Goal: Task Accomplishment & Management: Manage account settings

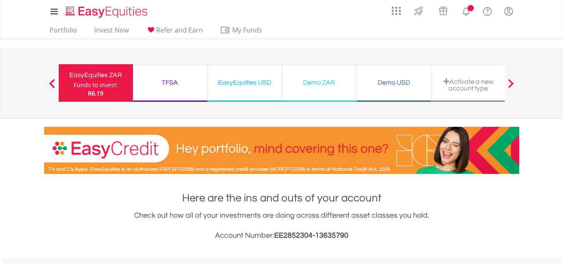
scroll to position [80, 158]
click at [60, 28] on link "Portfolio" at bounding box center [63, 32] width 34 height 13
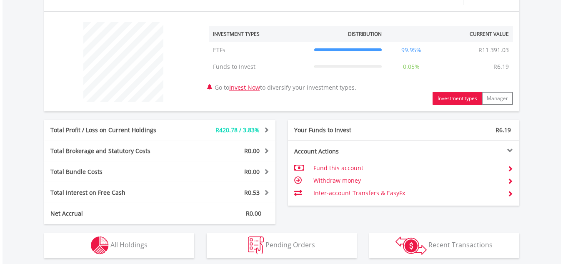
scroll to position [333, 0]
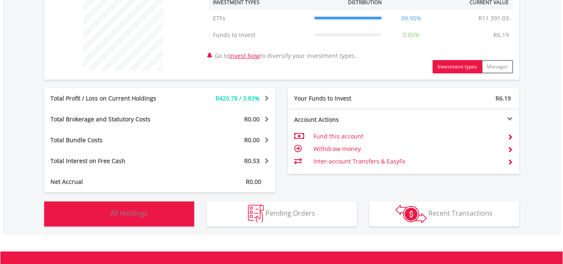
click at [146, 213] on span "All Holdings" at bounding box center [128, 212] width 37 height 9
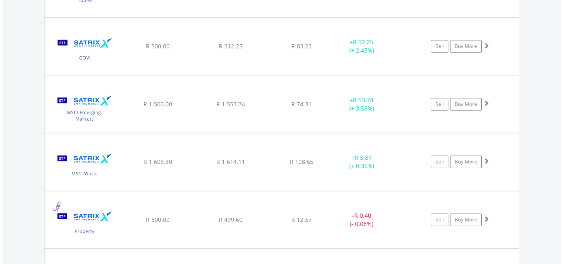
scroll to position [876, 0]
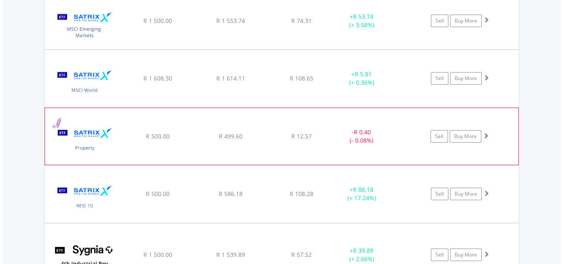
click at [192, 150] on div "﻿ Satrix Property ETF R 500.00 R 499.60 R 12.57 - R 0.40 (- 0.08%) Sell Buy More" at bounding box center [281, 136] width 473 height 57
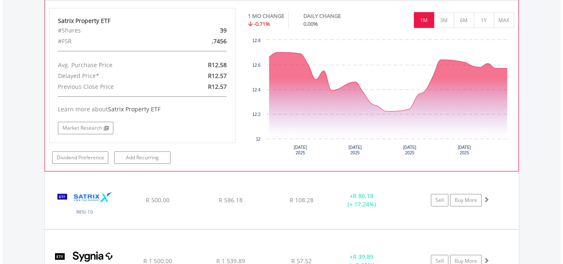
scroll to position [1043, 0]
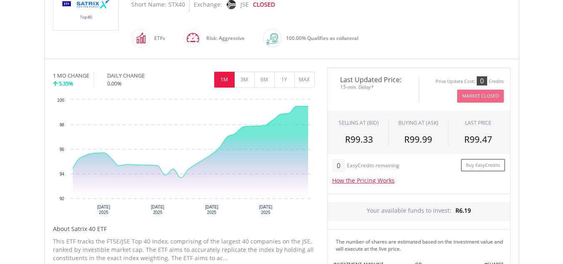
scroll to position [333, 0]
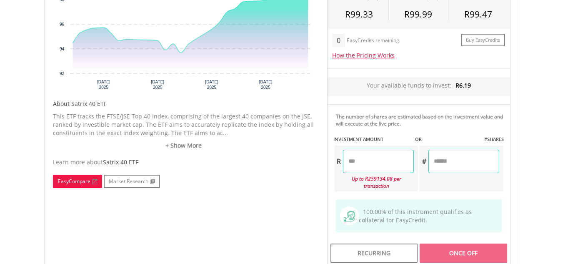
click at [74, 180] on link "EasyCompare" at bounding box center [77, 181] width 49 height 13
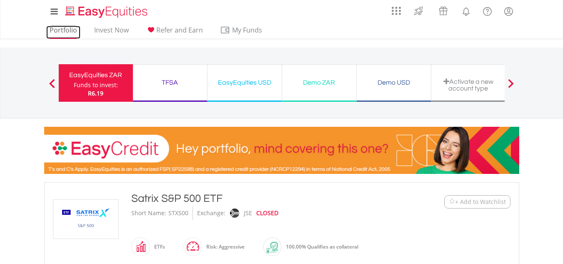
click at [66, 31] on link "Portfolio" at bounding box center [63, 32] width 34 height 13
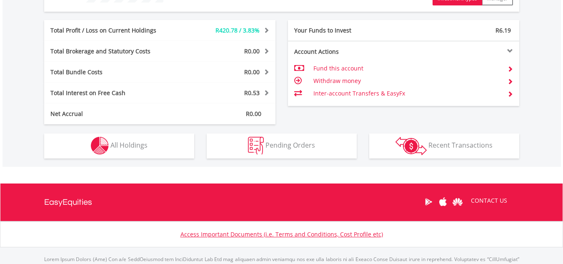
scroll to position [403, 0]
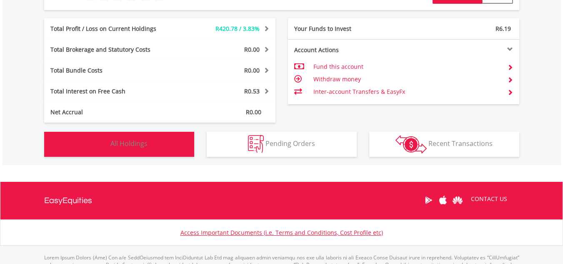
click at [127, 144] on span "All Holdings" at bounding box center [128, 143] width 37 height 9
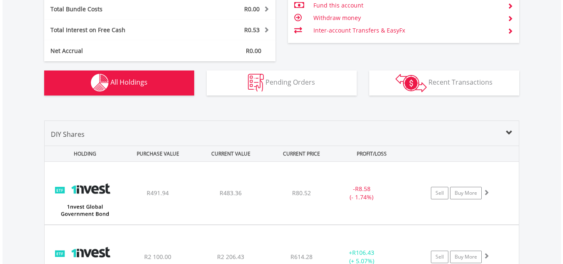
scroll to position [376, 0]
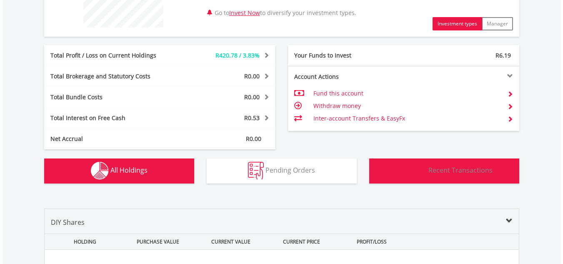
click at [457, 171] on span "Recent Transactions" at bounding box center [460, 169] width 64 height 9
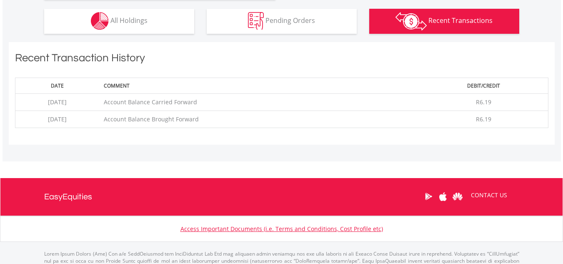
scroll to position [560, 0]
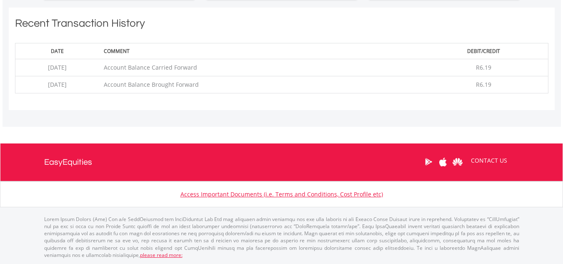
click at [159, 70] on td "Account Balance Carried Forward" at bounding box center [260, 67] width 320 height 17
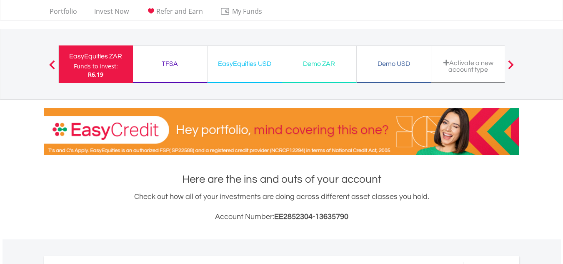
scroll to position [0, 0]
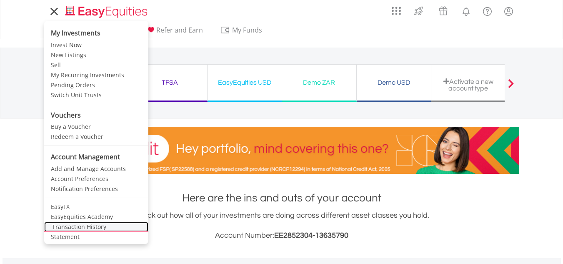
click at [80, 226] on link "Transaction History" at bounding box center [96, 227] width 104 height 10
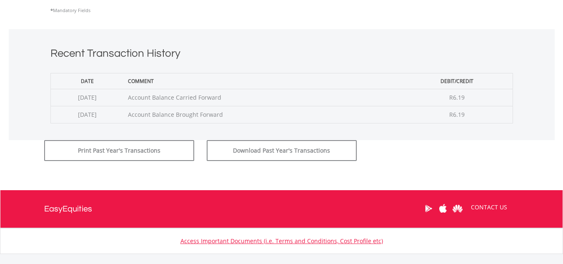
scroll to position [292, 0]
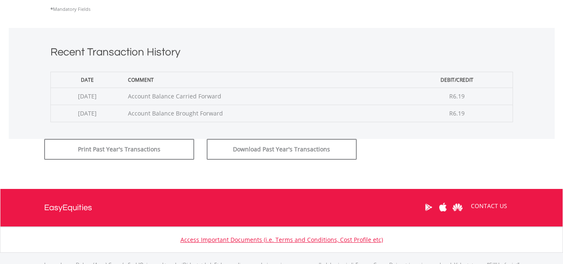
click at [119, 113] on td "[DATE]" at bounding box center [86, 113] width 73 height 17
click at [103, 95] on td "[DATE]" at bounding box center [86, 95] width 73 height 17
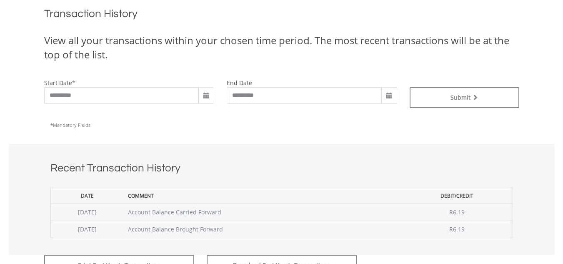
scroll to position [253, 0]
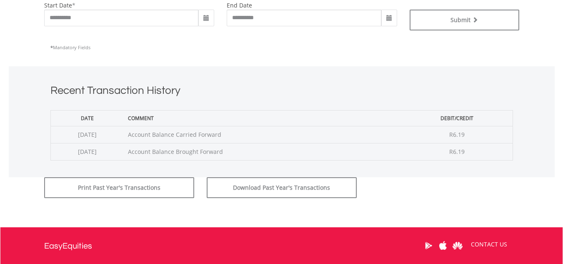
click at [391, 20] on span at bounding box center [389, 18] width 7 height 7
click at [412, 180] on div "Print Past Year's Transactions Download Past Year's Transactions" at bounding box center [281, 189] width 487 height 25
click at [204, 18] on span at bounding box center [206, 18] width 7 height 7
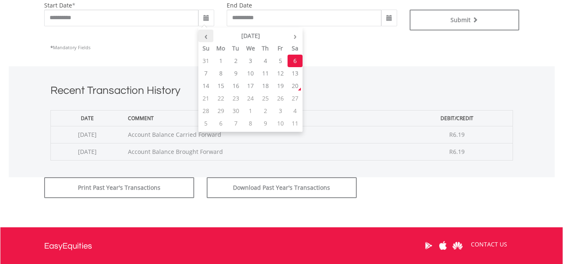
click at [207, 39] on th "‹" at bounding box center [205, 36] width 15 height 12
click at [282, 64] on td "1" at bounding box center [280, 61] width 15 height 12
type input "**********"
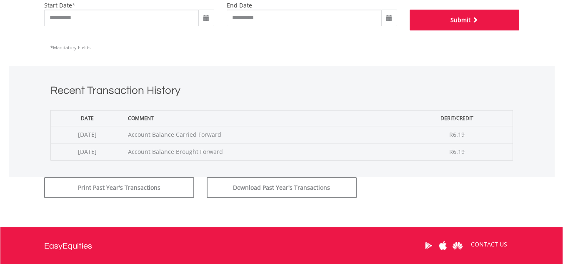
click at [441, 20] on button "Submit" at bounding box center [464, 20] width 110 height 21
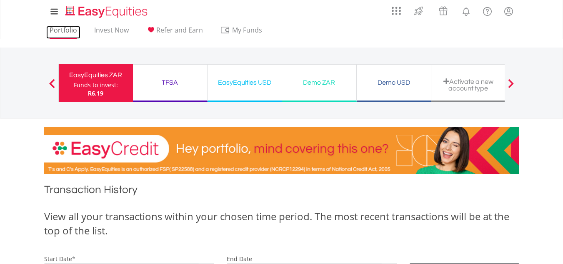
click at [55, 27] on link "Portfolio" at bounding box center [63, 32] width 34 height 13
